Goal: Information Seeking & Learning: Find specific page/section

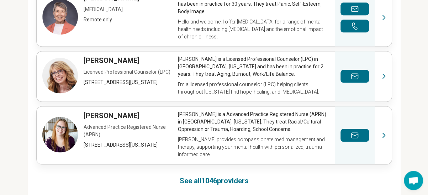
scroll to position [497, 0]
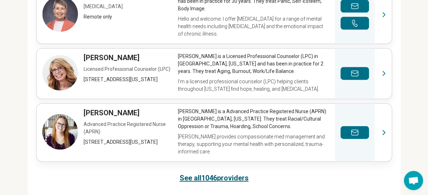
click at [207, 173] on link "See all 1046 providers" at bounding box center [214, 178] width 69 height 10
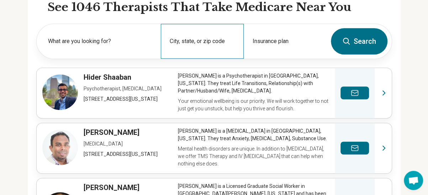
click at [196, 40] on div "City, state, or zip code" at bounding box center [202, 41] width 83 height 35
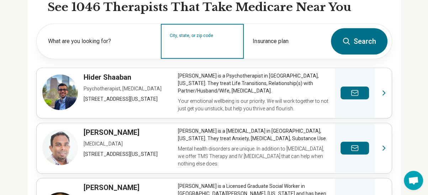
click at [196, 42] on input "City, state, or zip code" at bounding box center [202, 46] width 65 height 9
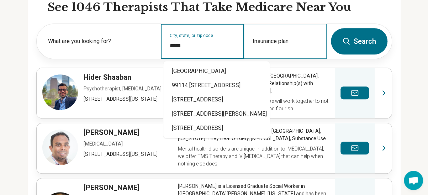
type input "*****"
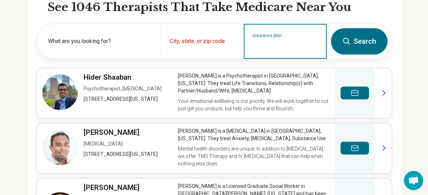
click at [278, 43] on input "Insurance plan" at bounding box center [285, 46] width 65 height 9
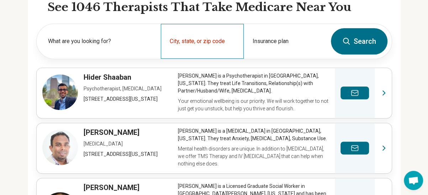
click at [224, 40] on div "City, state, or zip code" at bounding box center [202, 41] width 83 height 35
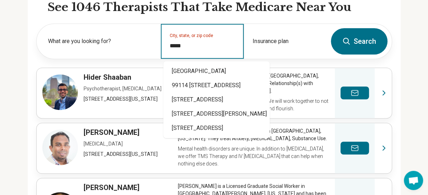
type input "*****"
click at [219, 38] on div "City, state, or zip code" at bounding box center [202, 41] width 83 height 35
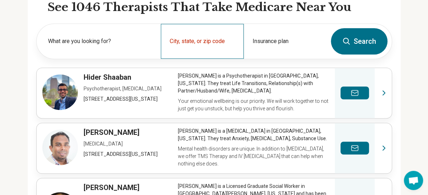
click at [169, 35] on div "City, state, or zip code" at bounding box center [202, 41] width 83 height 35
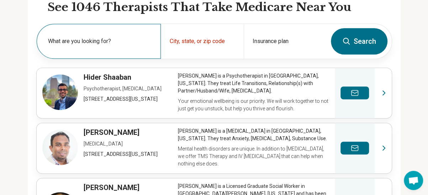
click at [113, 41] on label "What are you looking for?" at bounding box center [100, 41] width 104 height 9
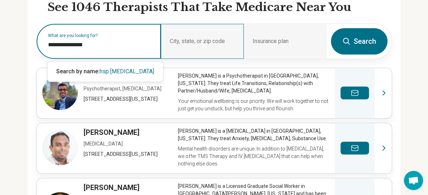
type input "**********"
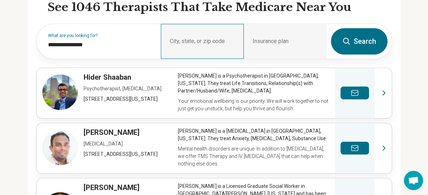
click at [174, 41] on div "City, state, or zip code" at bounding box center [202, 41] width 83 height 35
drag, startPoint x: 172, startPoint y: 41, endPoint x: 196, endPoint y: 40, distance: 24.6
click at [181, 40] on div "City, state, or zip code" at bounding box center [202, 41] width 83 height 35
click at [205, 40] on div "City, state, or zip code" at bounding box center [202, 41] width 83 height 35
click at [175, 40] on div "City, state, or zip code" at bounding box center [202, 41] width 83 height 35
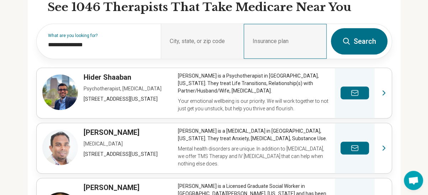
click at [257, 37] on div "Insurance plan" at bounding box center [285, 41] width 83 height 35
